Goal: Check status

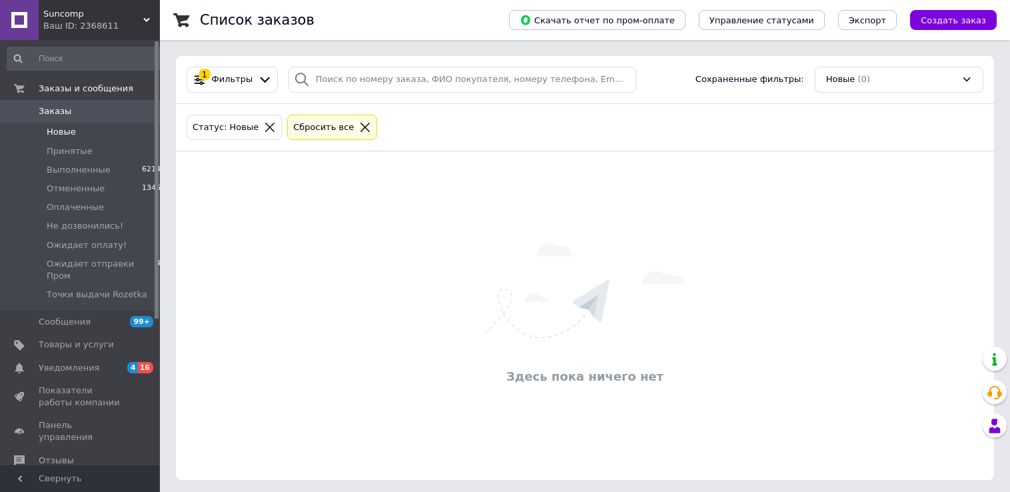
click at [61, 110] on span "Заказы" at bounding box center [55, 111] width 33 height 12
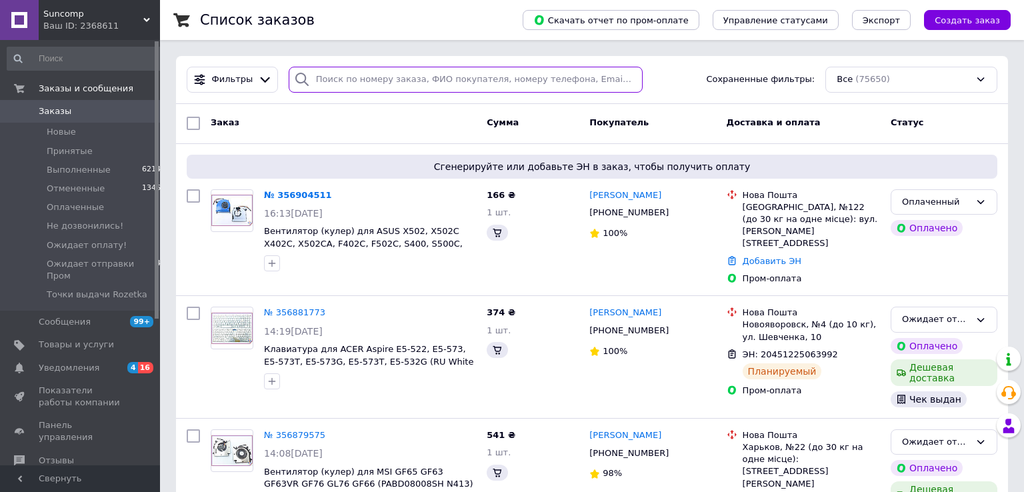
click at [460, 76] on input "search" at bounding box center [466, 80] width 355 height 26
paste input "0506187541"
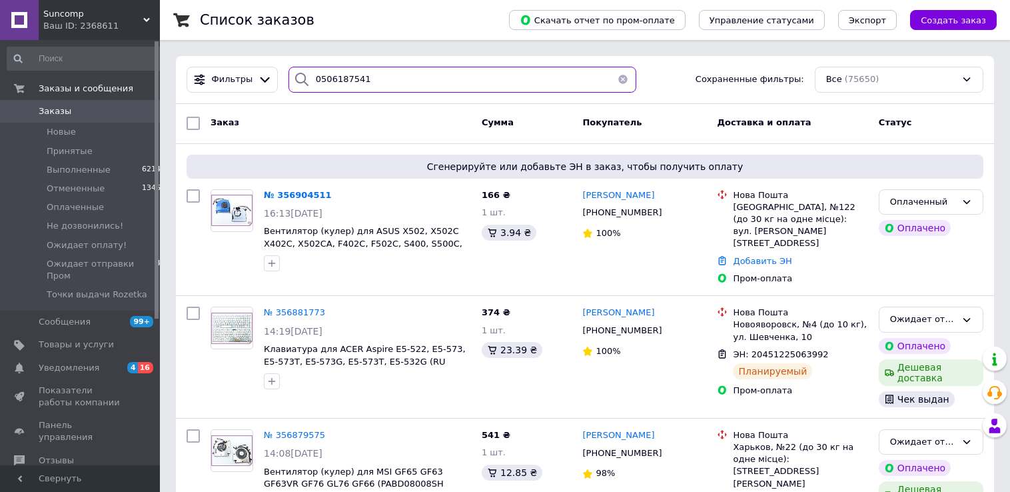
type input "0506187541"
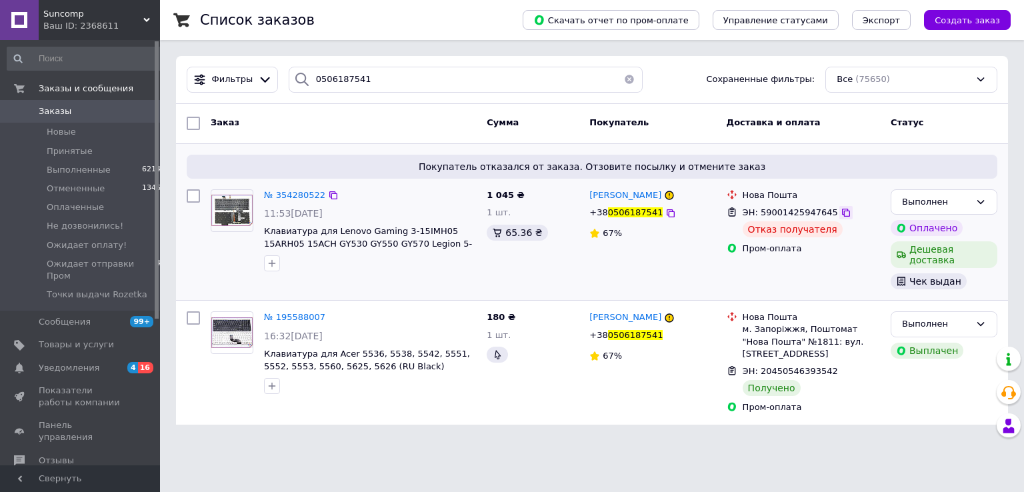
click at [841, 213] on icon at bounding box center [846, 212] width 11 height 11
drag, startPoint x: 599, startPoint y: 194, endPoint x: 652, endPoint y: 197, distance: 53.4
click at [676, 203] on div "[PERSON_NAME]" at bounding box center [652, 195] width 129 height 15
drag, startPoint x: 656, startPoint y: 197, endPoint x: 589, endPoint y: 195, distance: 67.3
click at [589, 195] on div "[PERSON_NAME]" at bounding box center [625, 195] width 75 height 15
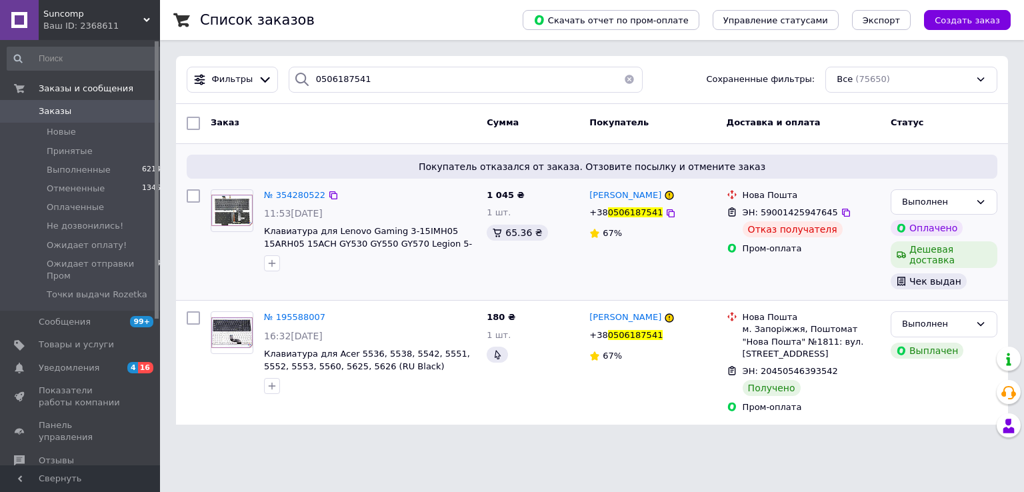
copy span "[PERSON_NAME]"
